Goal: Task Accomplishment & Management: Complete application form

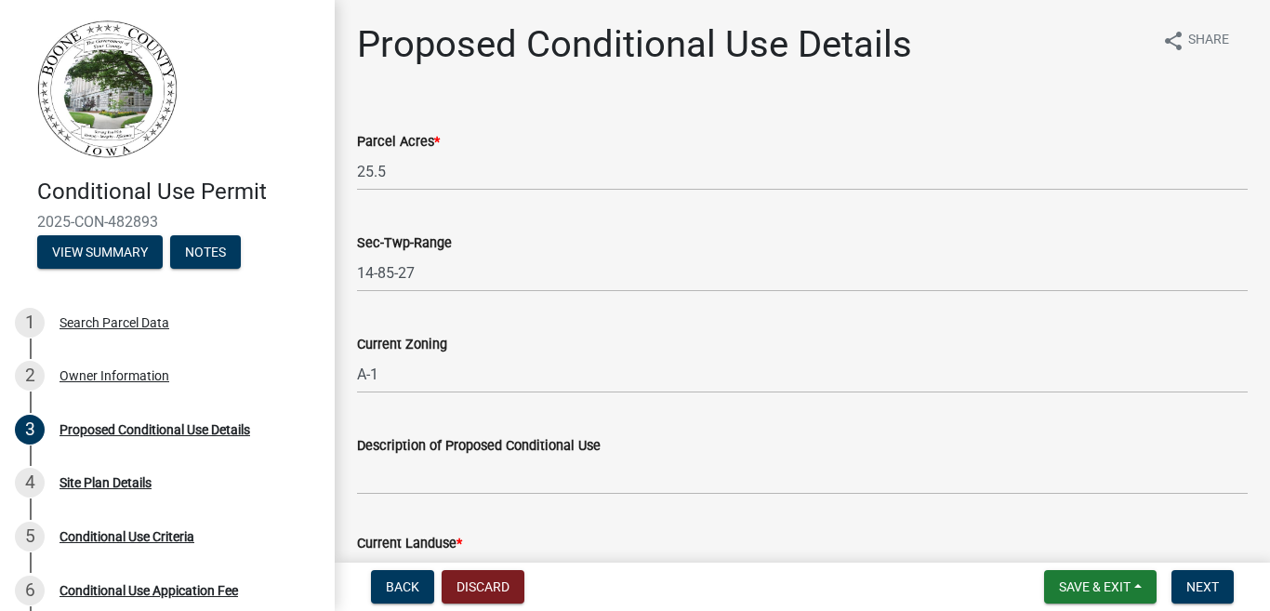
scroll to position [279, 0]
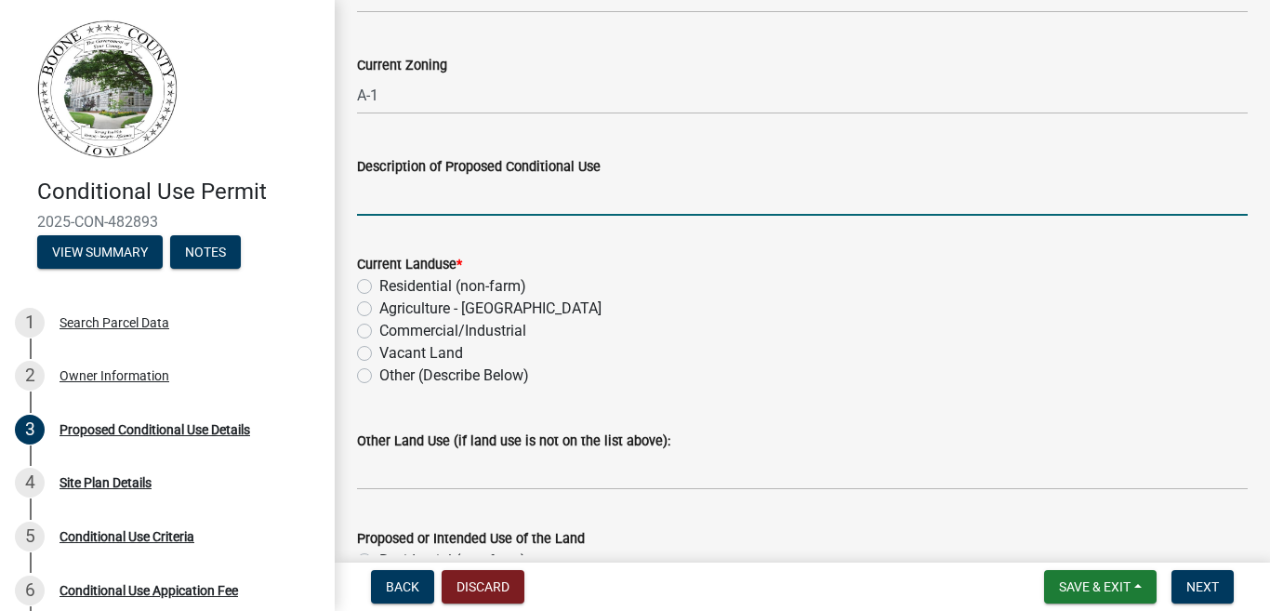
click at [500, 187] on input "Description of Proposed Conditional Use" at bounding box center [802, 197] width 891 height 38
type input "F"
click at [410, 187] on input "Private Family burial site" at bounding box center [802, 197] width 891 height 38
type input "Private family burial site"
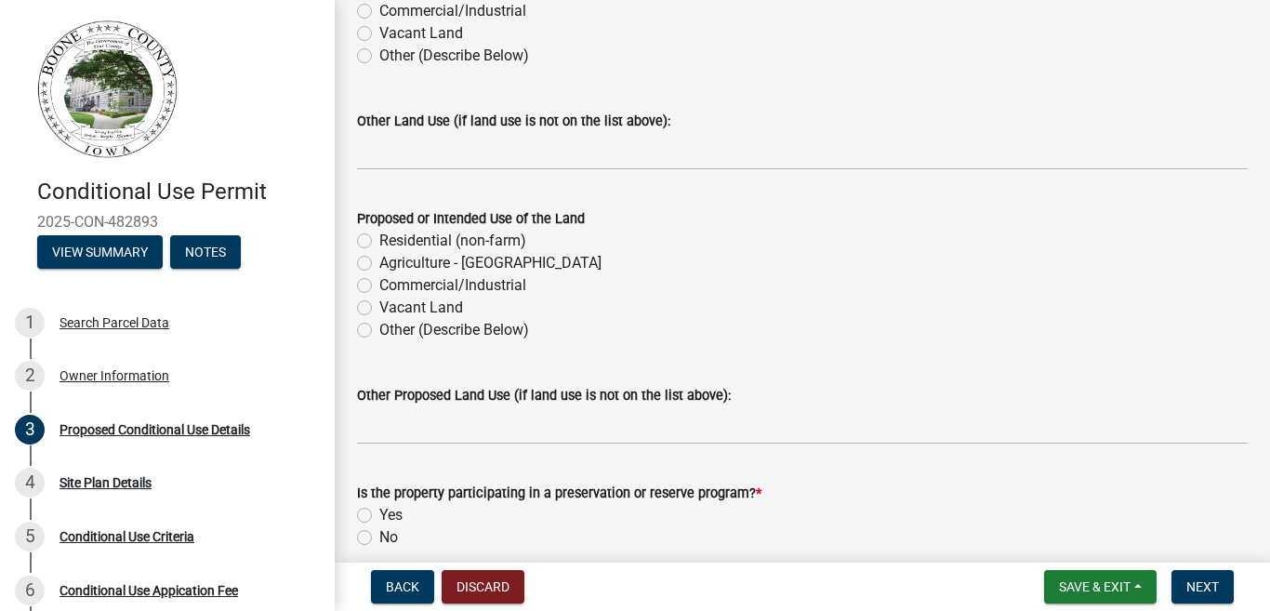
scroll to position [506, 0]
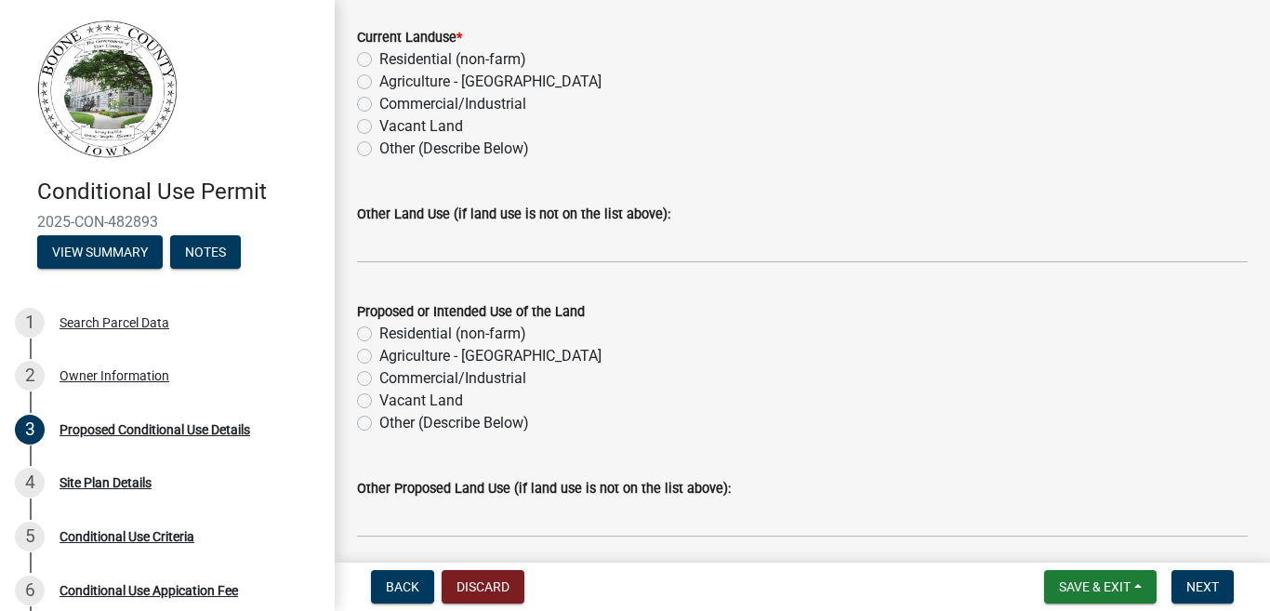
click at [379, 126] on label "Vacant Land" at bounding box center [421, 126] width 84 height 22
click at [379, 126] on input "Vacant Land" at bounding box center [385, 121] width 12 height 12
radio input "true"
click at [379, 128] on label "Vacant Land" at bounding box center [421, 126] width 84 height 22
click at [379, 127] on input "Vacant Land" at bounding box center [385, 121] width 12 height 12
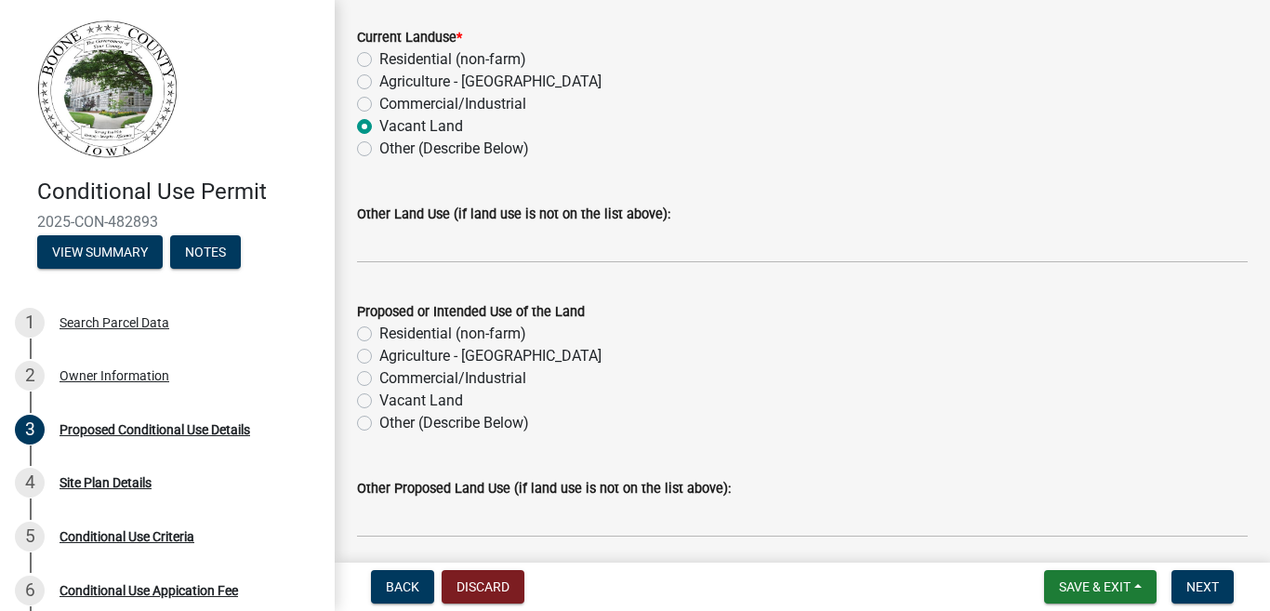
click at [581, 103] on div "Commercial/Industrial" at bounding box center [802, 104] width 891 height 22
click at [379, 147] on label "Other (Describe Below)" at bounding box center [454, 149] width 150 height 22
click at [379, 147] on input "Other (Describe Below)" at bounding box center [385, 144] width 12 height 12
radio input "true"
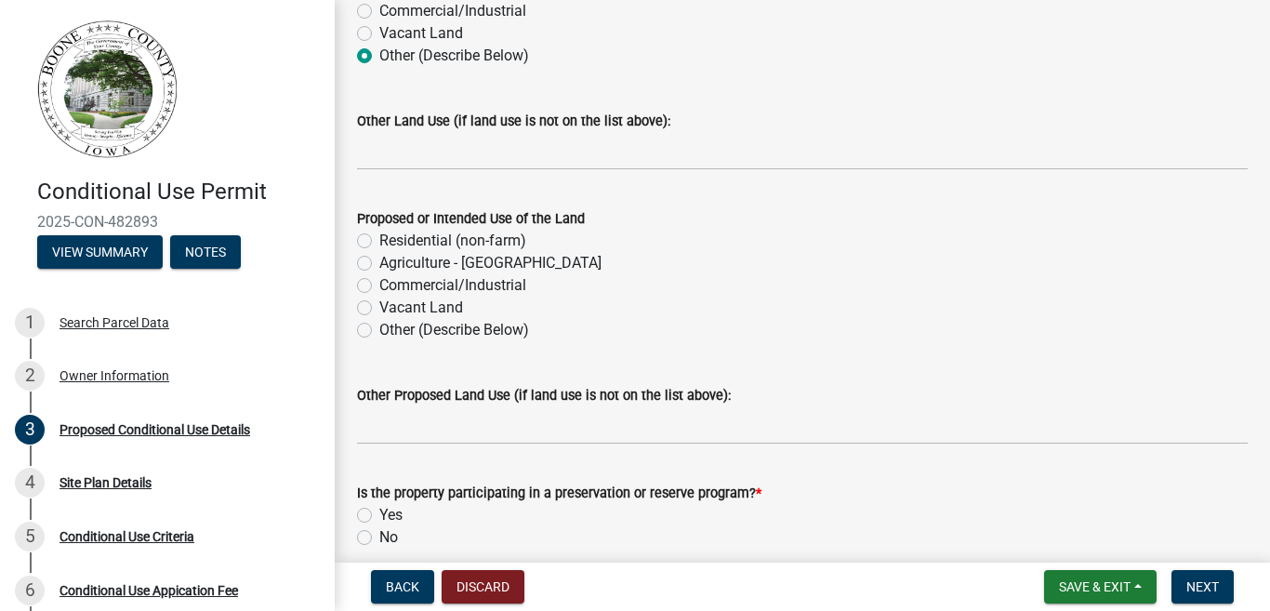
click at [379, 330] on label "Other (Describe Below)" at bounding box center [454, 330] width 150 height 22
click at [379, 330] on input "Other (Describe Below)" at bounding box center [385, 325] width 12 height 12
radio input "true"
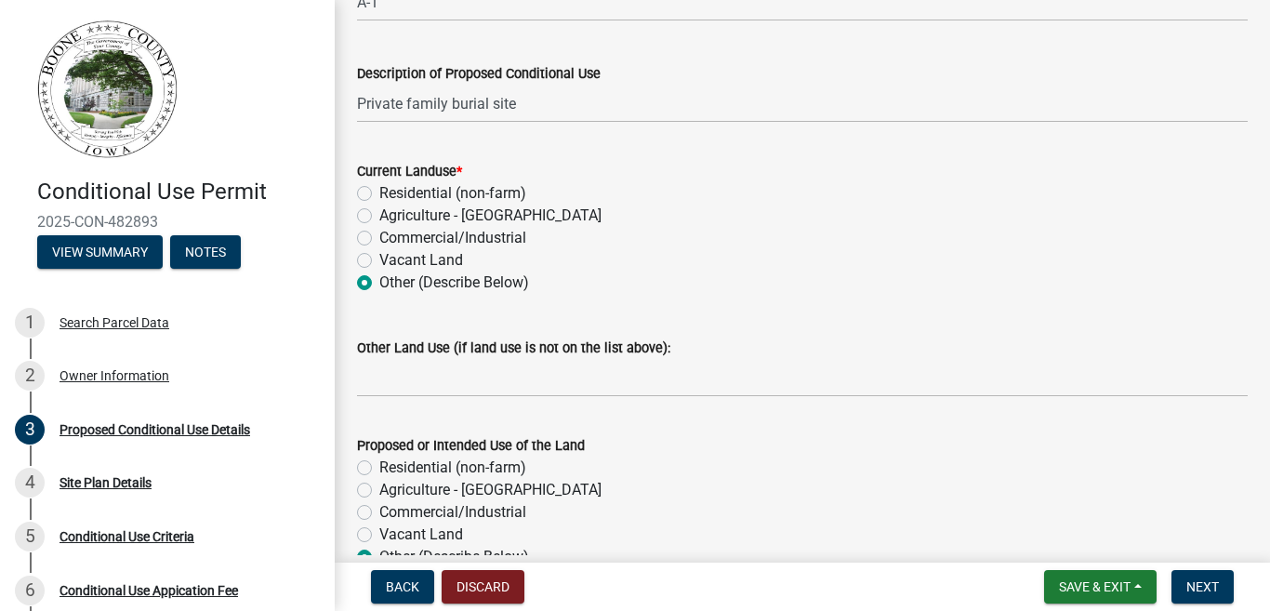
scroll to position [465, 0]
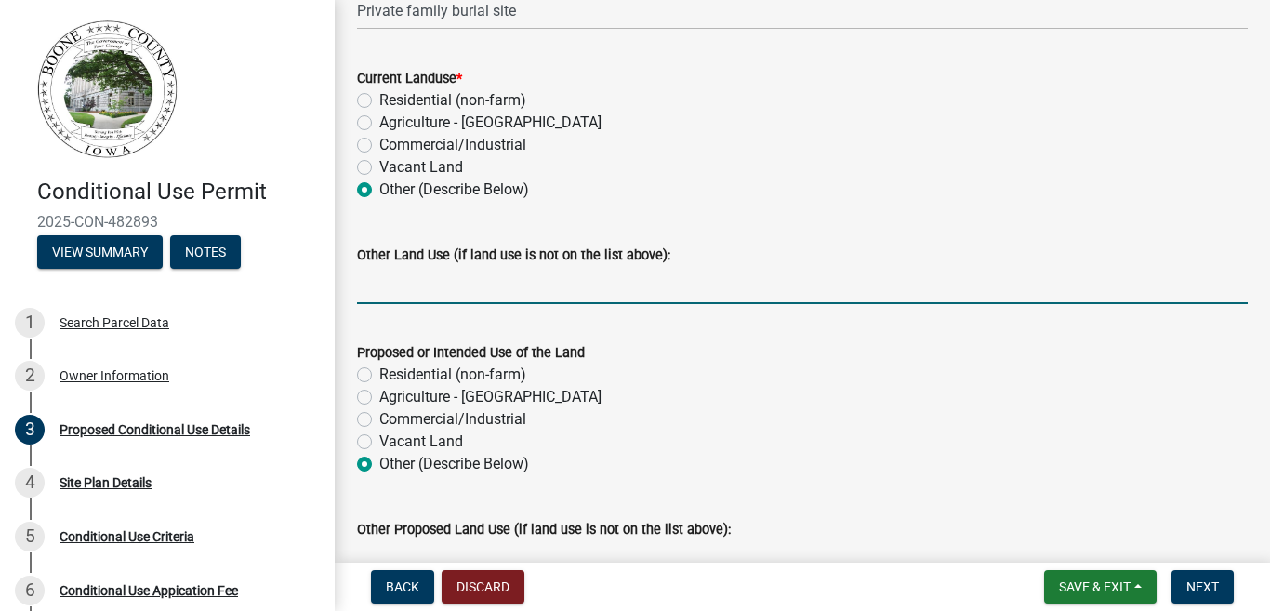
click at [385, 295] on input "Other Land Use (if land use is not on the list above):" at bounding box center [802, 285] width 891 height 38
click at [366, 284] on input "Grassland that was previously used for cattle pasture." at bounding box center [802, 285] width 891 height 38
click at [613, 283] on input "The land is currently grassland that was previously used for cattle pasture." at bounding box center [802, 285] width 891 height 38
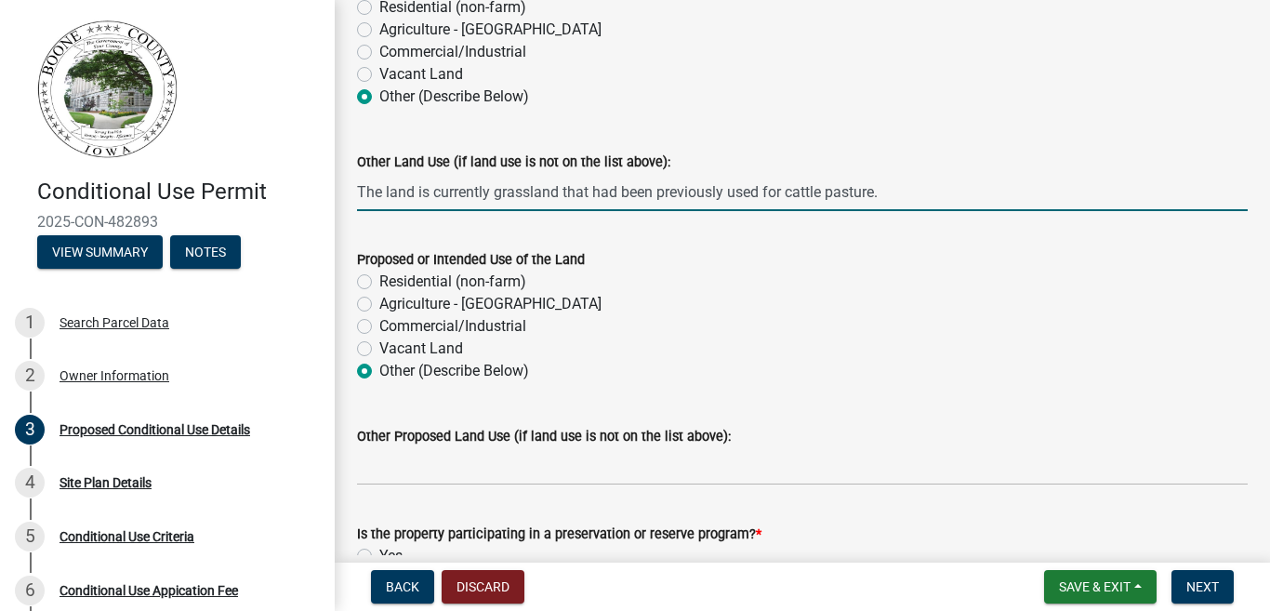
scroll to position [651, 0]
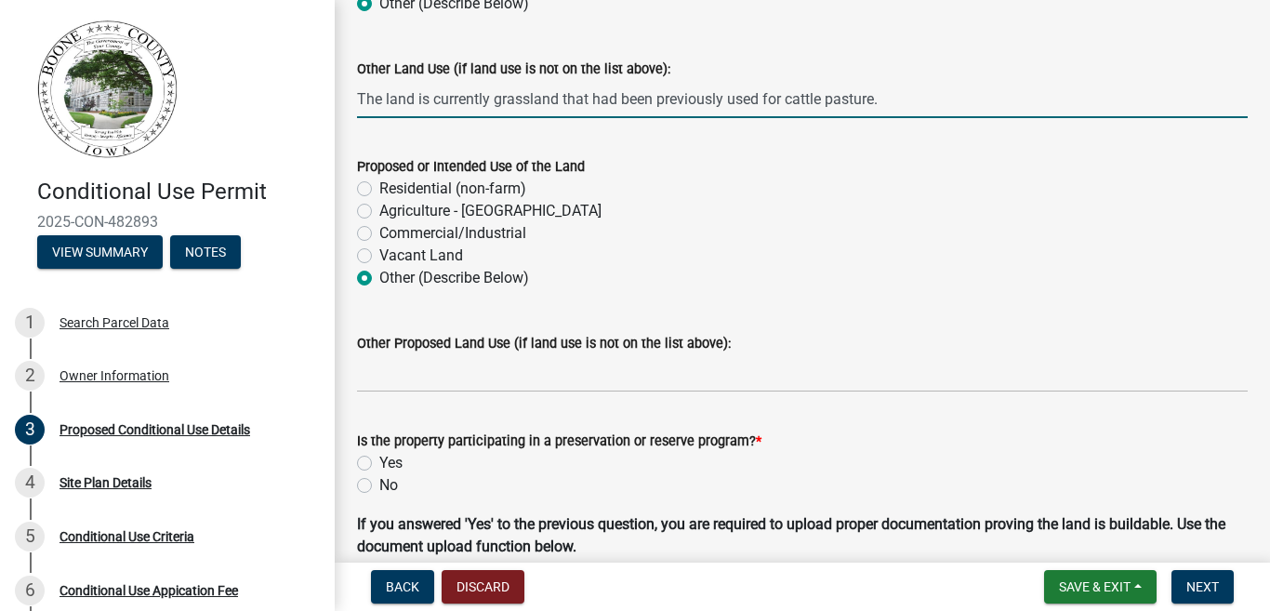
type input "The land is currently grassland that had been previously used for cattle pastur…"
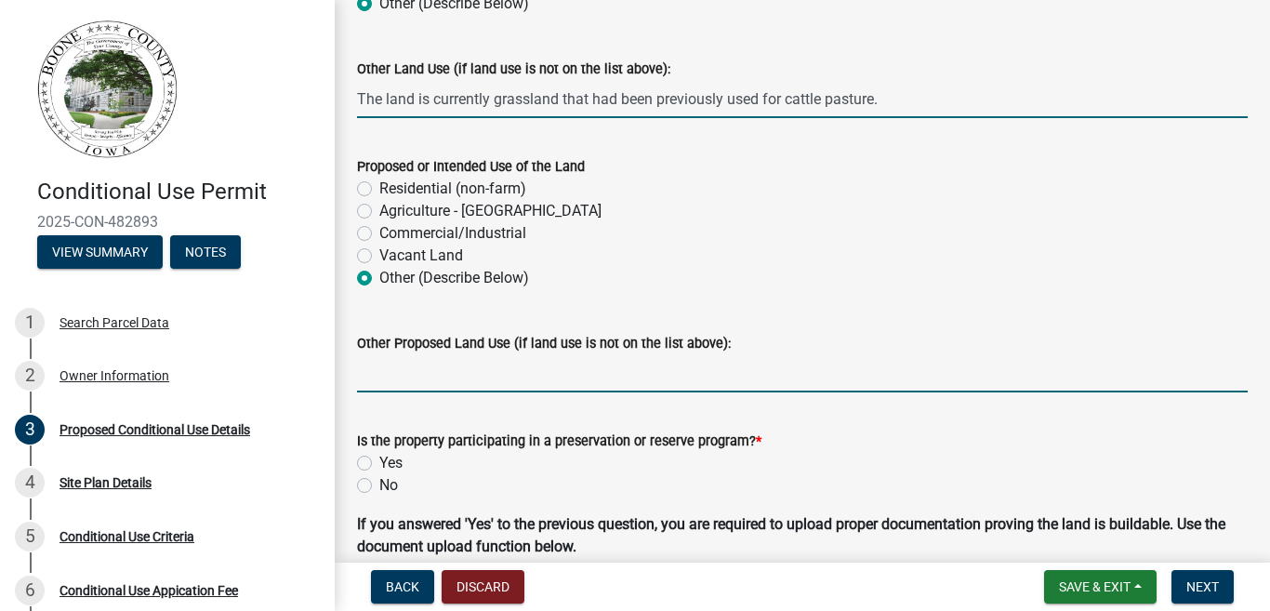
click at [368, 382] on input "Other Proposed Land Use (if land use is not on the list above):" at bounding box center [802, 373] width 891 height 38
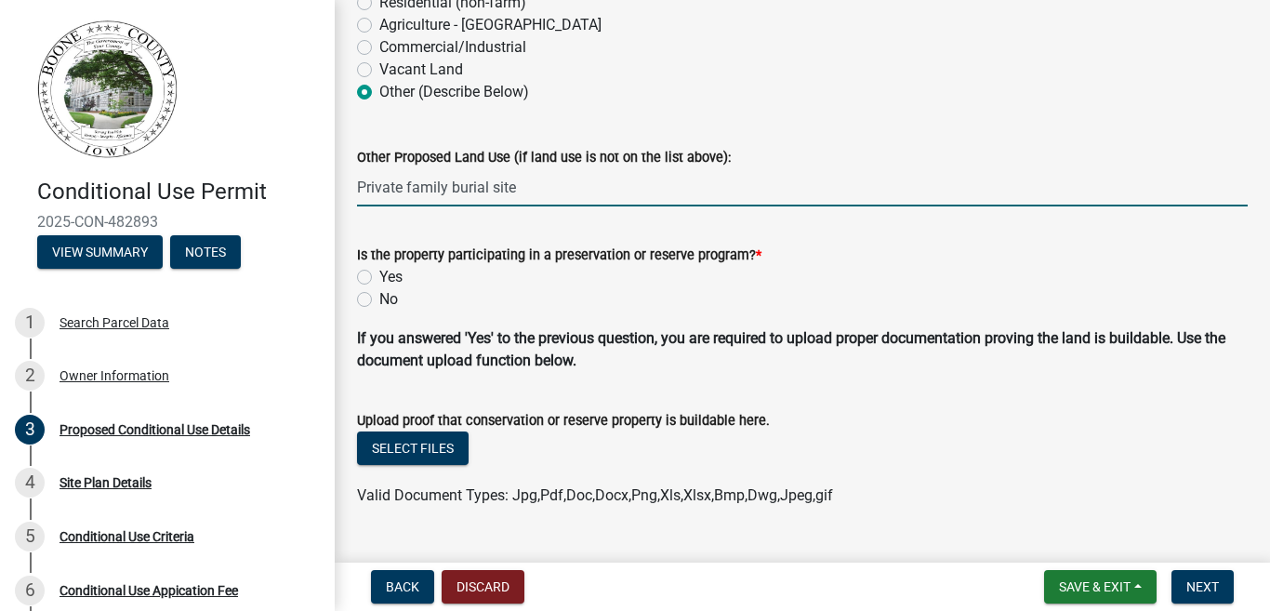
scroll to position [878, 0]
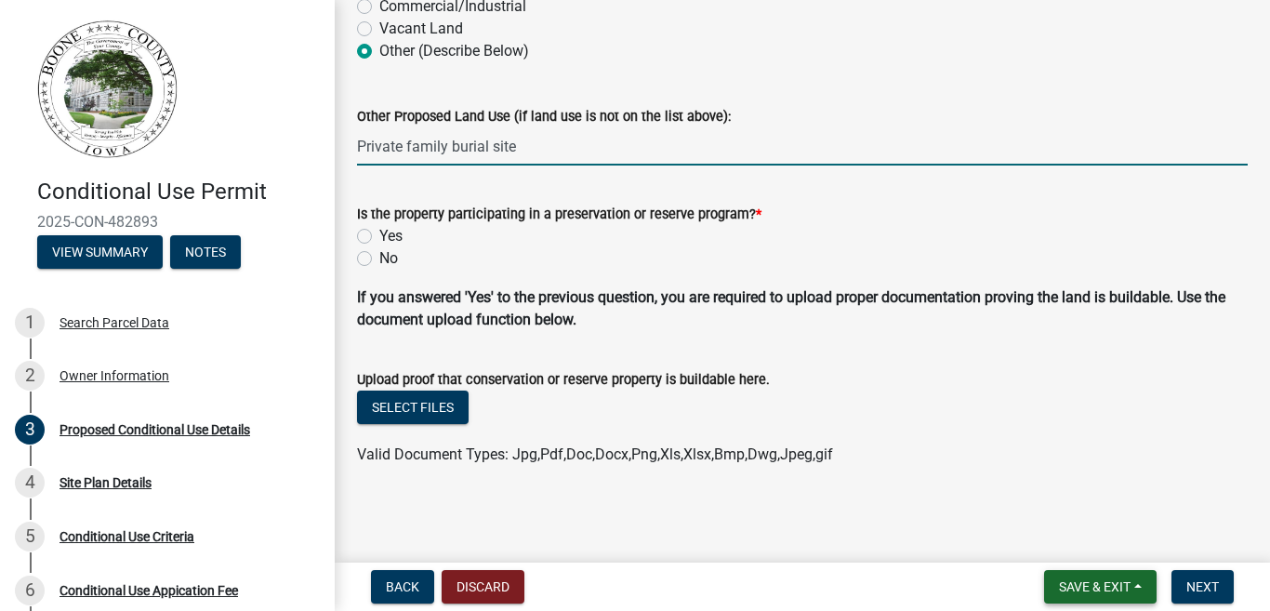
type input "Private family burial site"
click at [1086, 579] on span "Save & Exit" at bounding box center [1095, 586] width 72 height 15
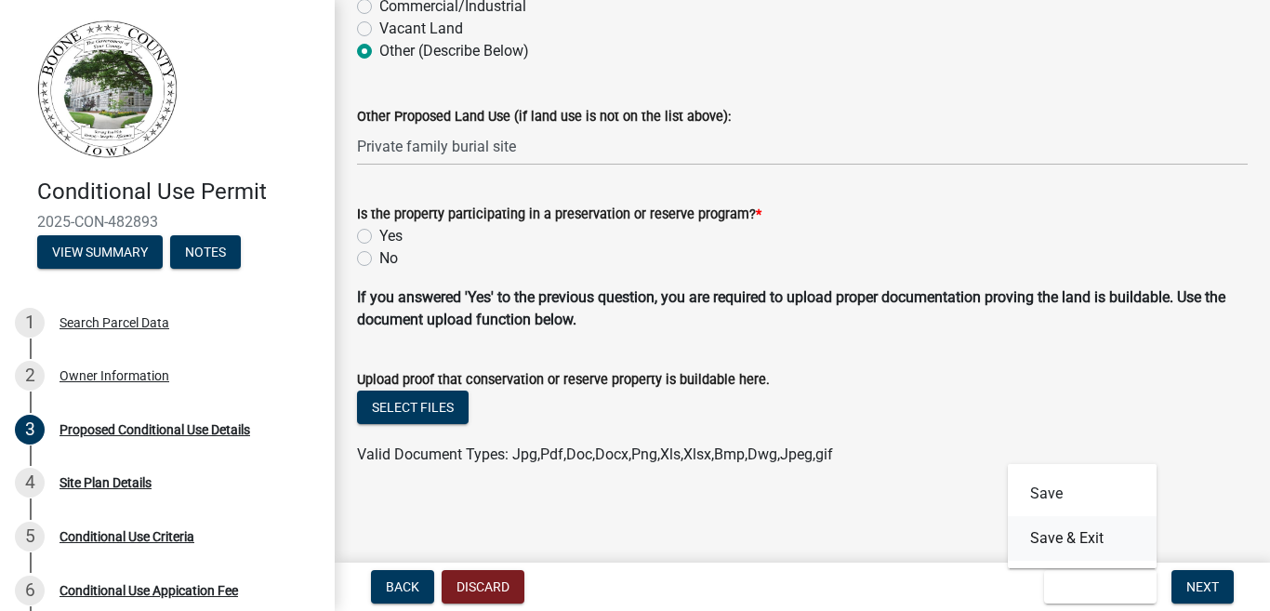
click at [1071, 541] on button "Save & Exit" at bounding box center [1082, 538] width 149 height 45
